Goal: Answer question/provide support: Share knowledge or assist other users

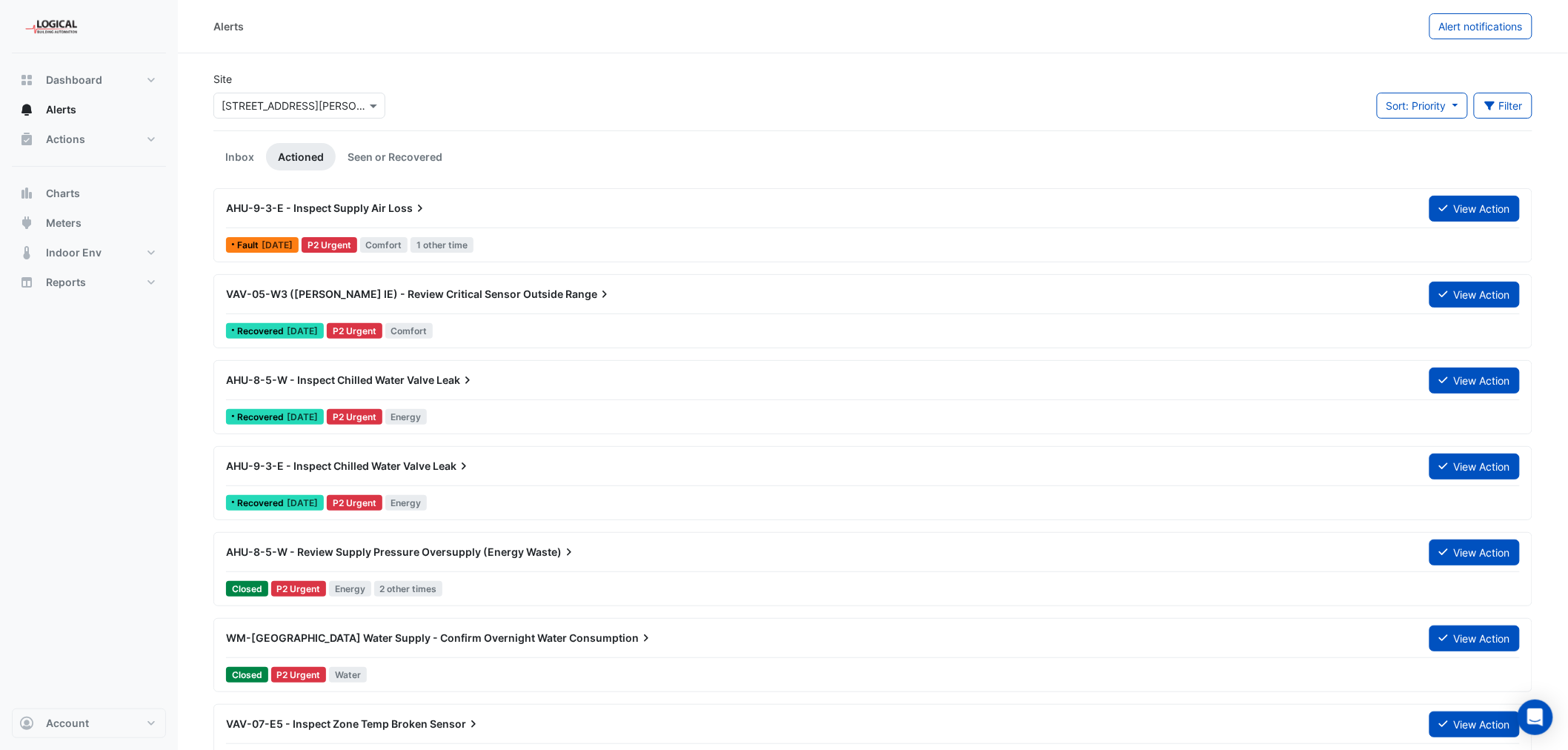
click at [344, 203] on span "AHU-9-3-E - Inspect Supply Air" at bounding box center [305, 208] width 160 height 13
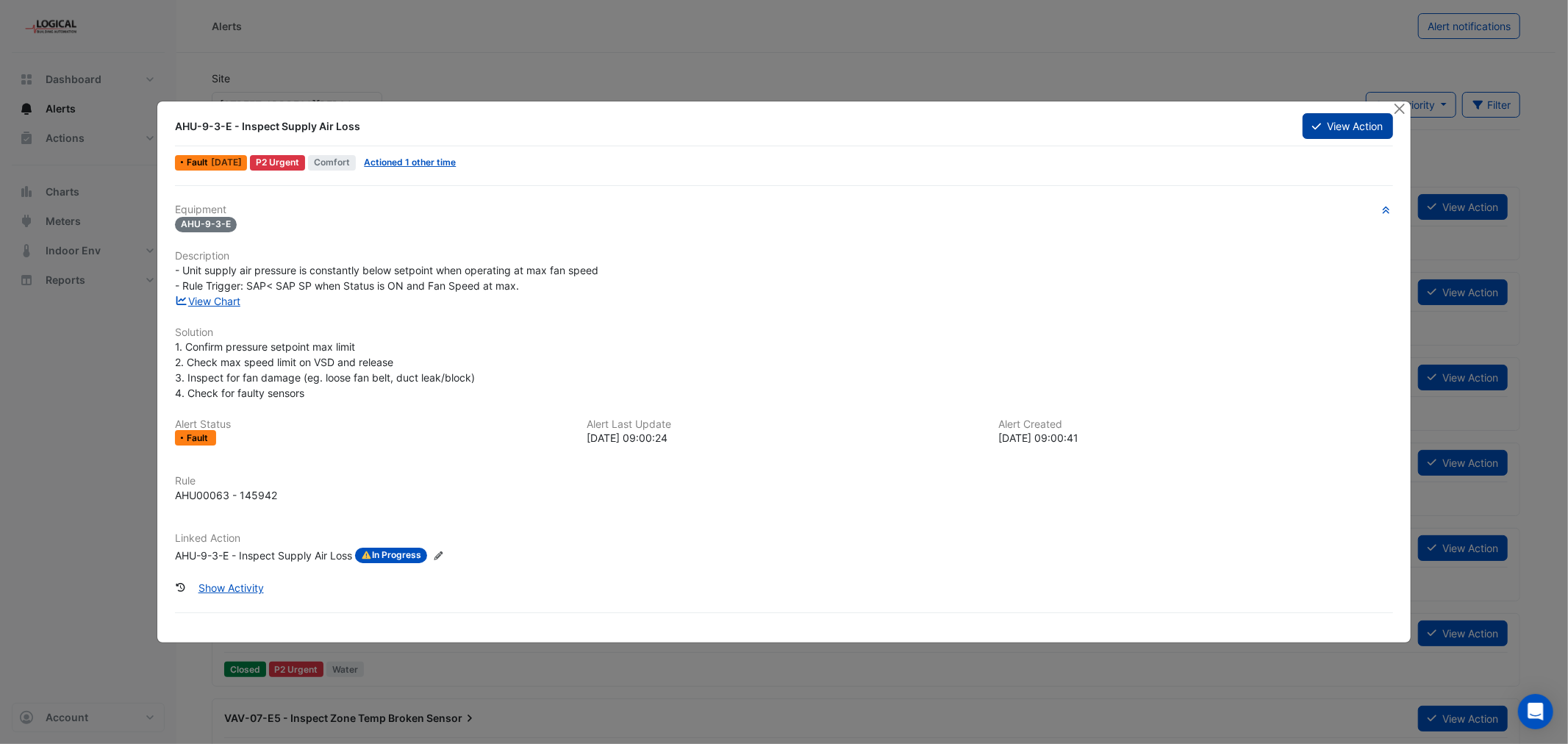
click at [1343, 123] on button "View Action" at bounding box center [1347, 126] width 90 height 26
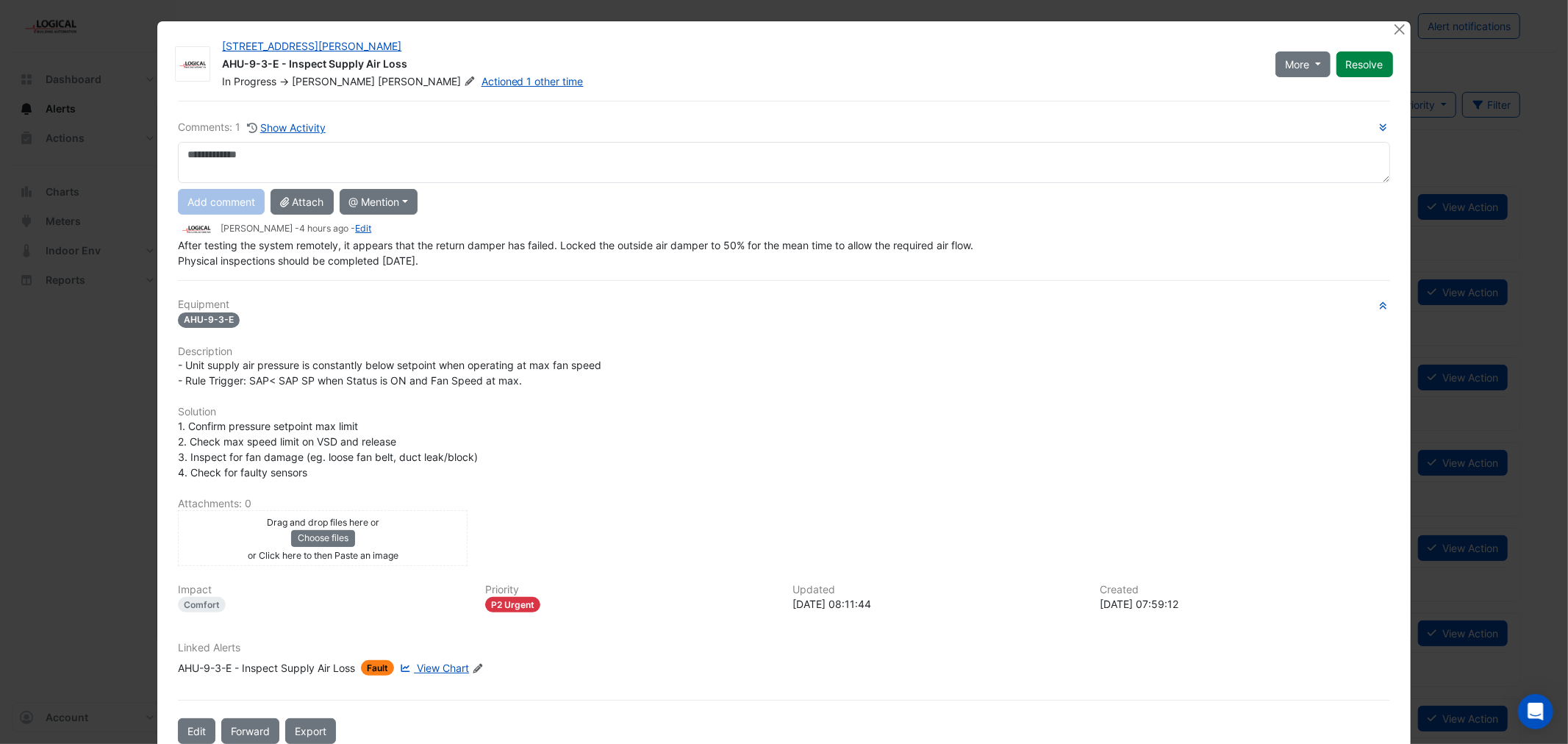
click at [242, 157] on textarea at bounding box center [784, 162] width 1211 height 41
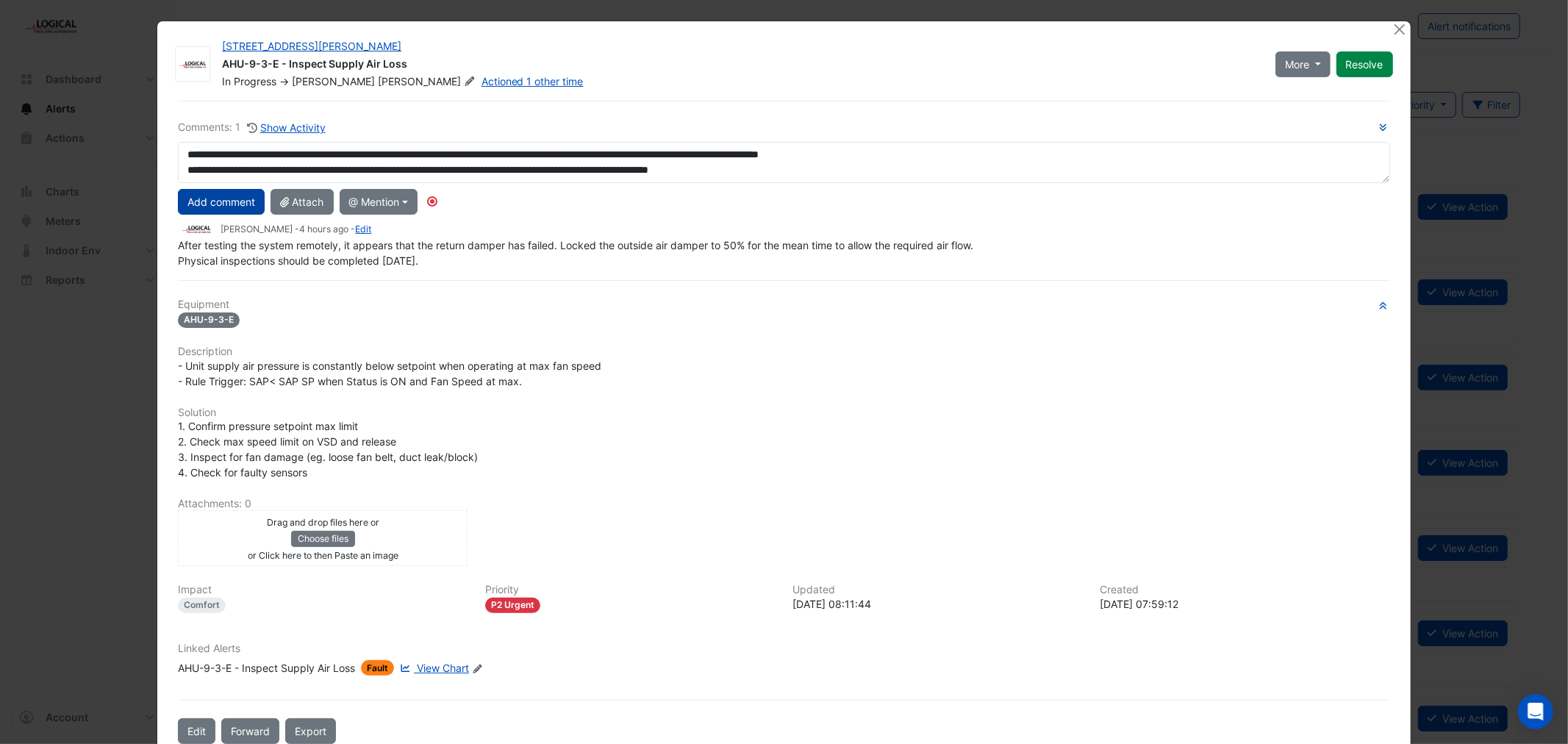
type textarea "**********"
click at [208, 200] on button "Add comment" at bounding box center [221, 202] width 87 height 26
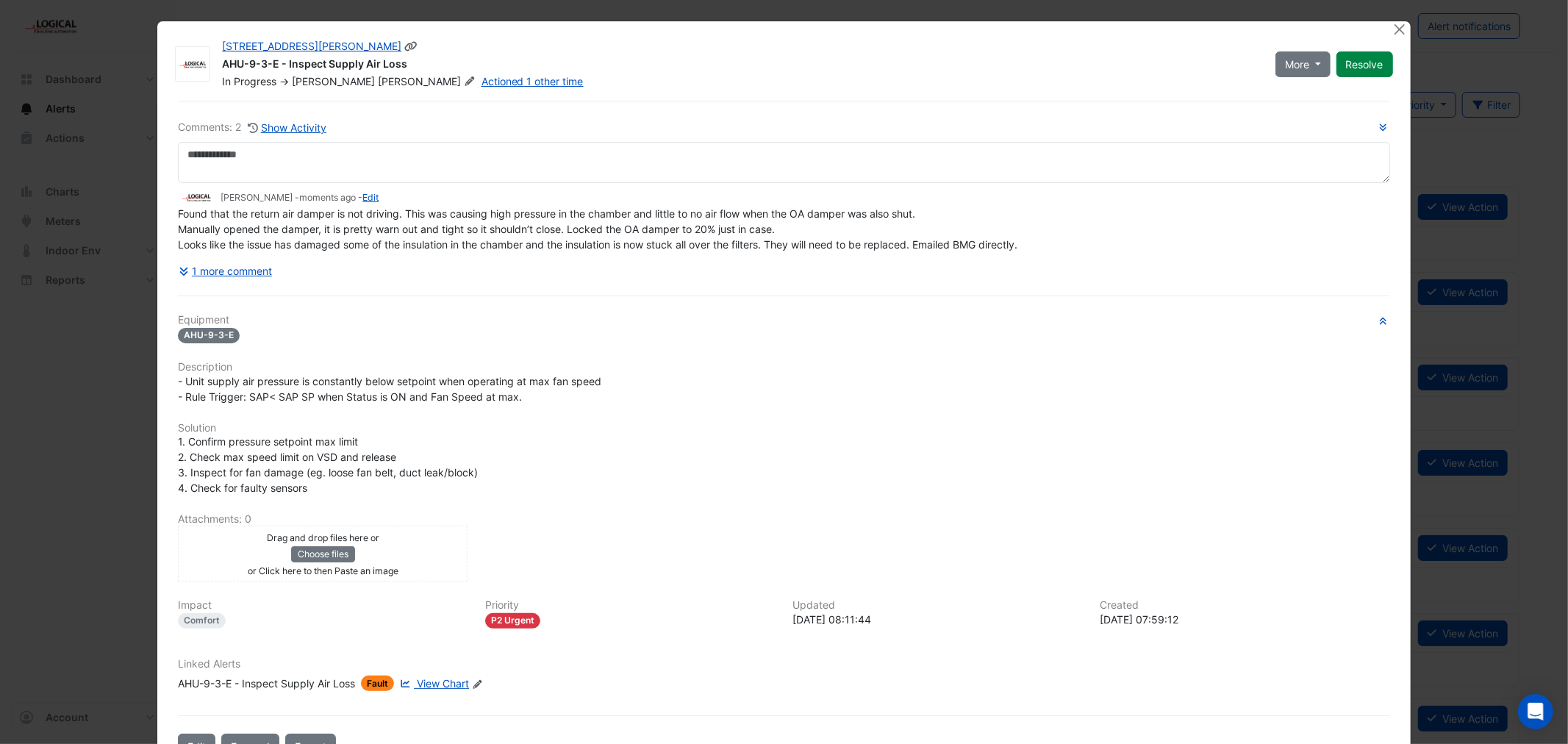
click at [378, 79] on span "[PERSON_NAME]" at bounding box center [428, 82] width 100 height 15
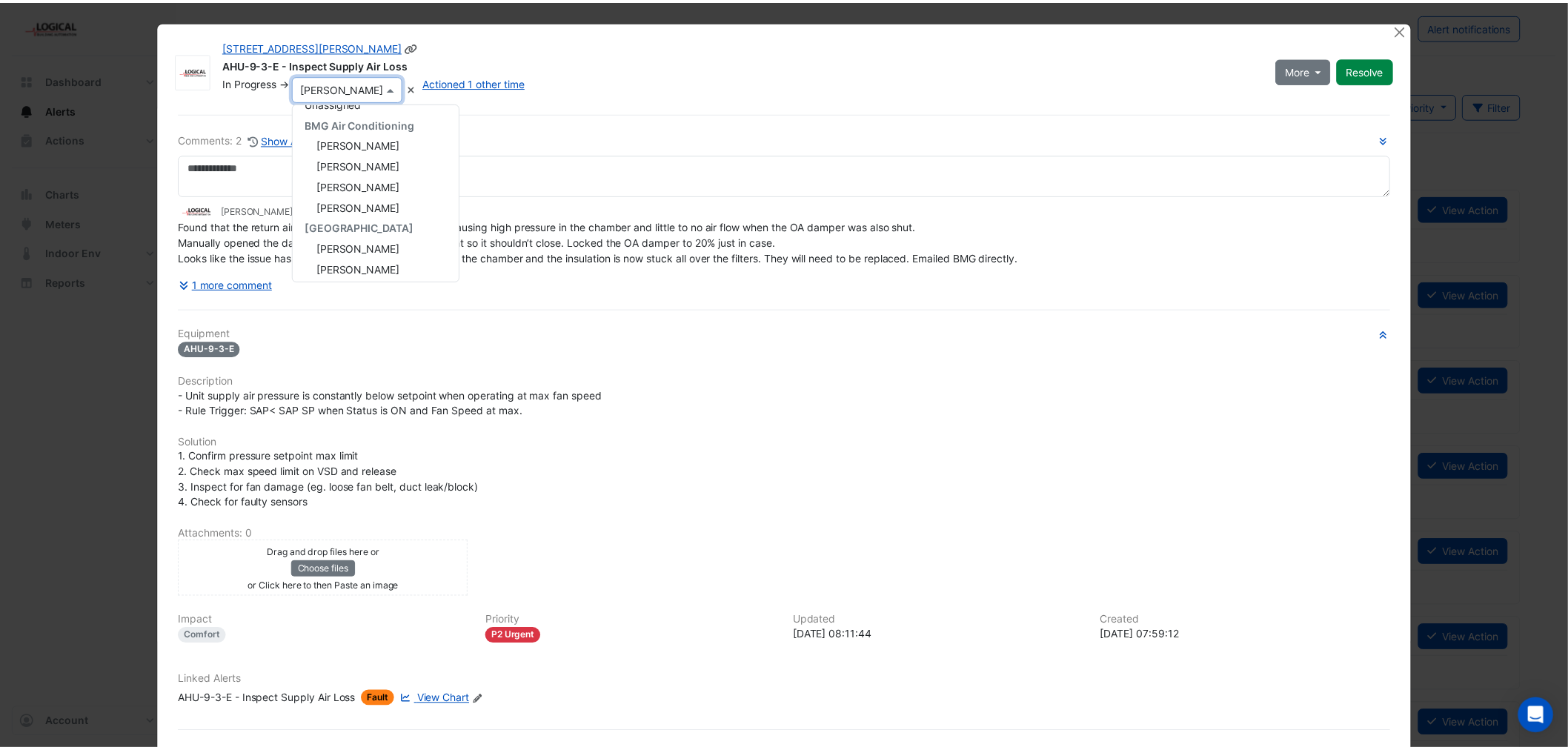
scroll to position [13, 0]
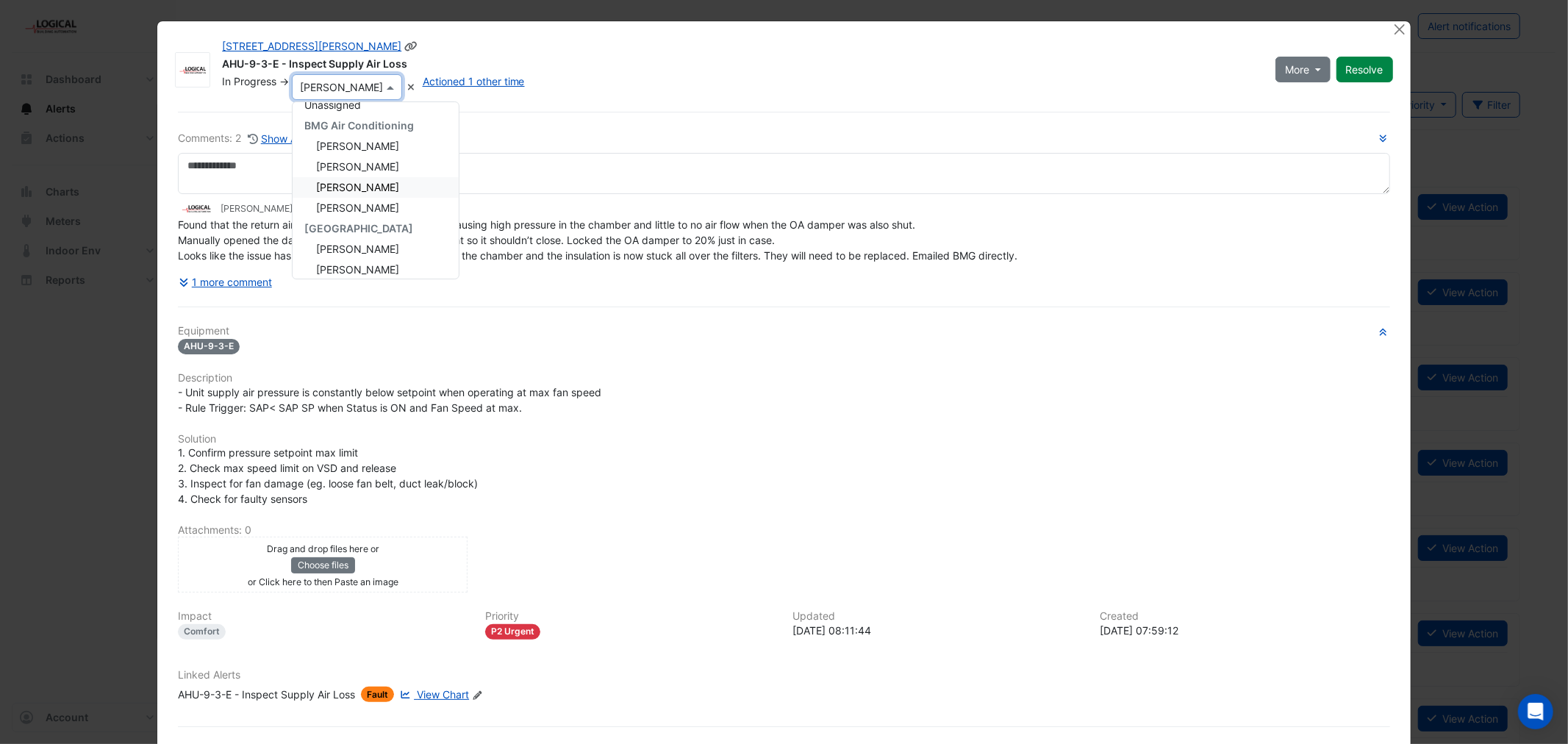
click at [341, 186] on span "[PERSON_NAME]" at bounding box center [357, 187] width 83 height 13
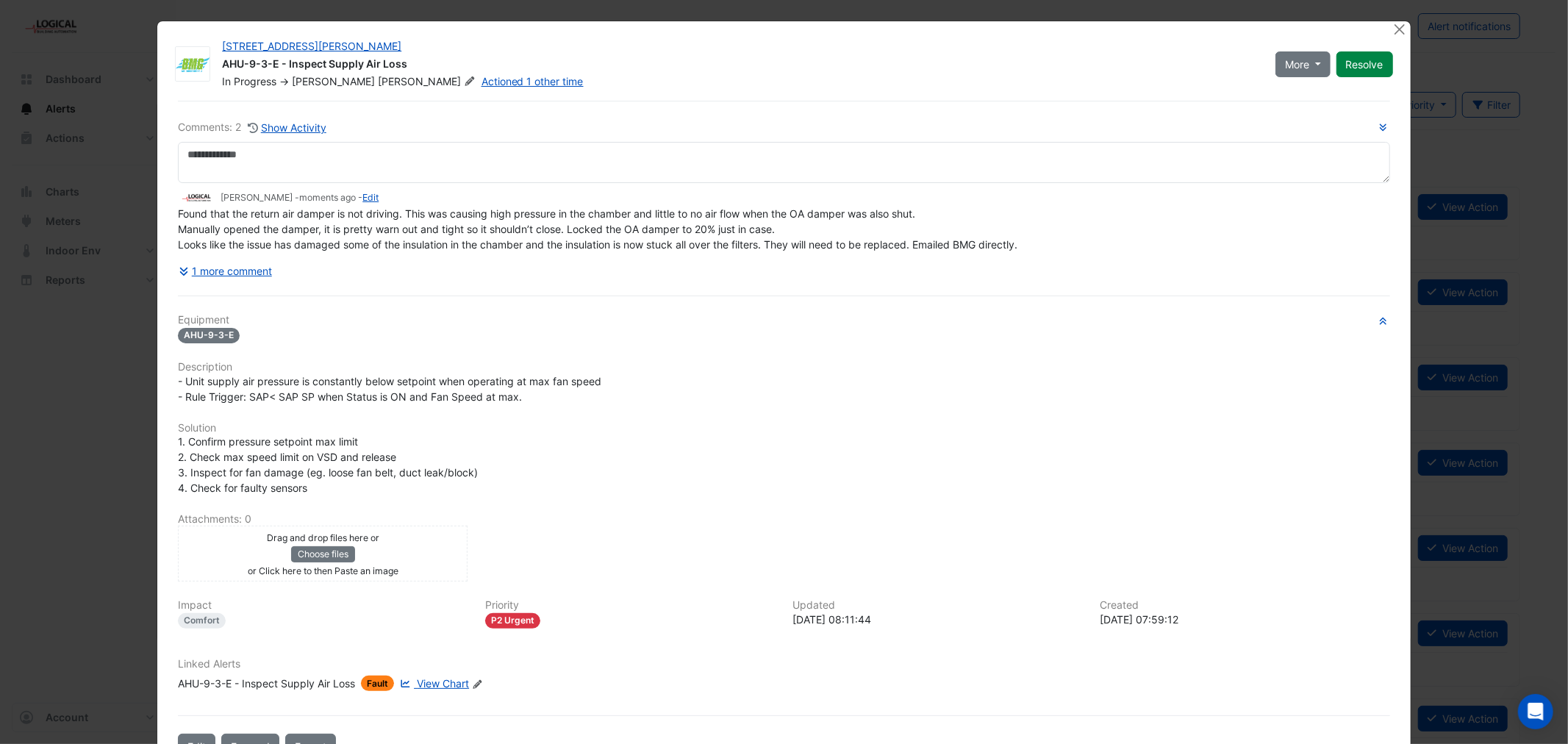
click at [1188, 261] on div "1 more comment" at bounding box center [784, 271] width 1211 height 26
click at [1394, 28] on button "Close" at bounding box center [1399, 28] width 16 height 16
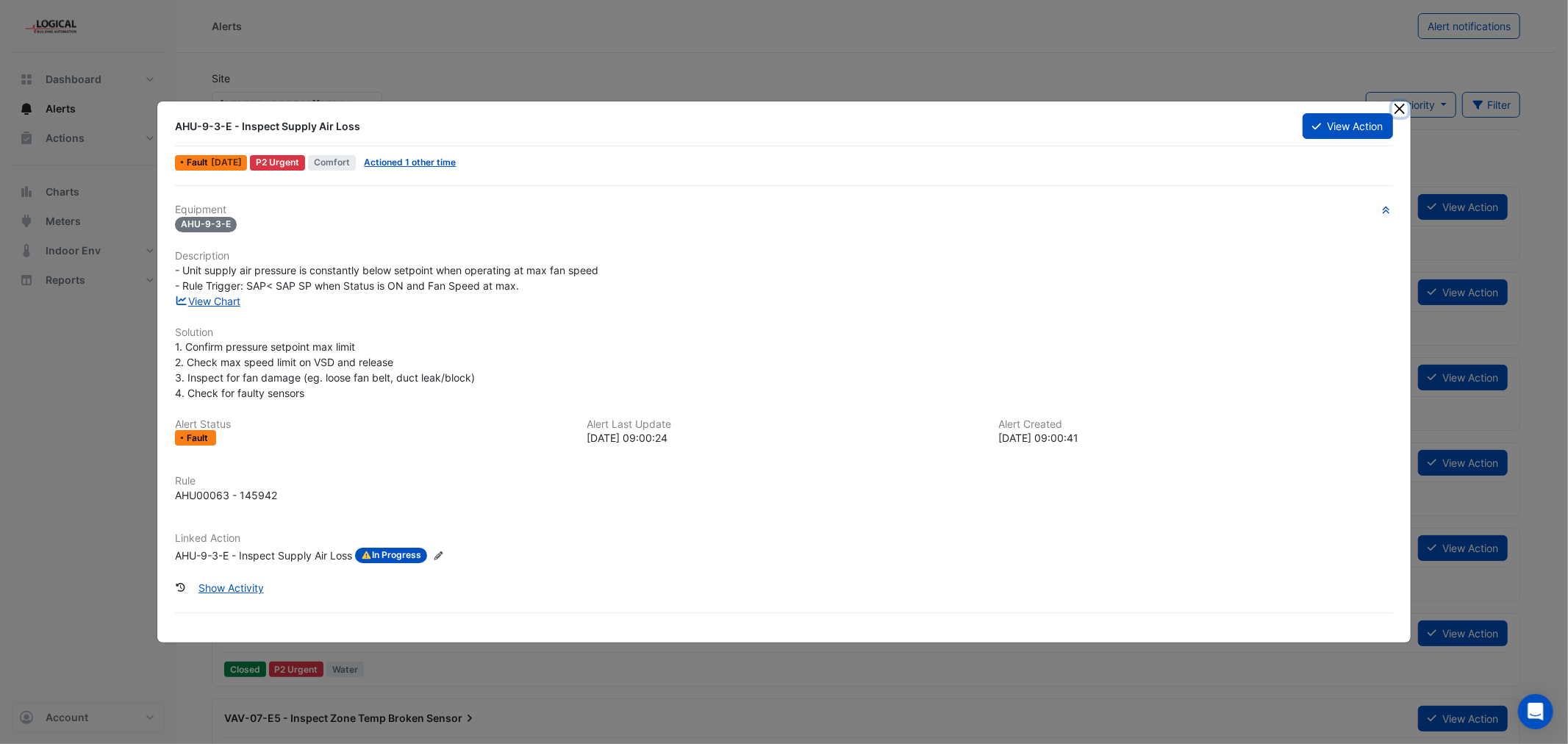
click at [1401, 109] on button "Close" at bounding box center [1399, 109] width 16 height 16
